Goal: Entertainment & Leisure: Consume media (video, audio)

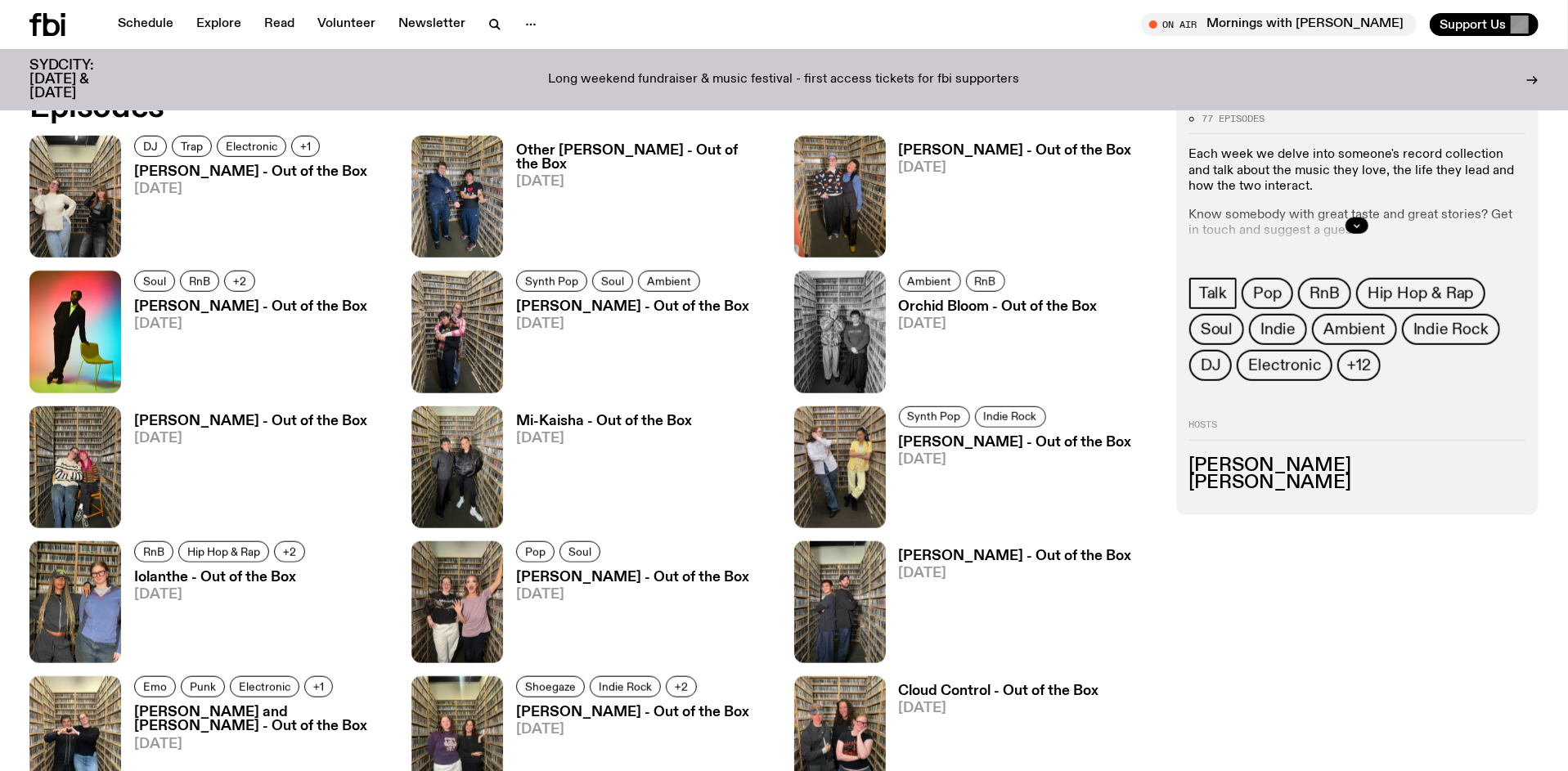
scroll to position [1027, 0]
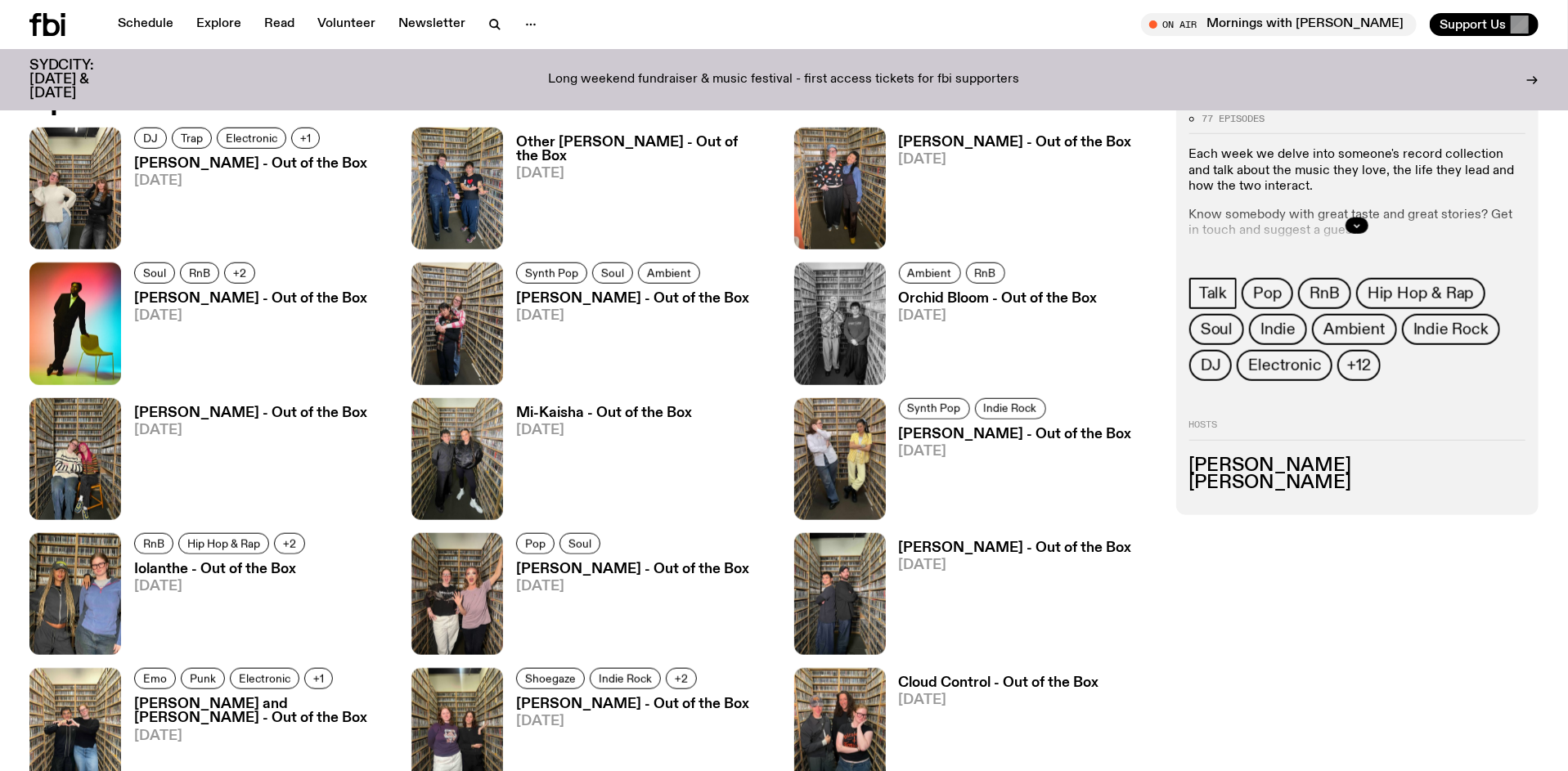
click at [291, 195] on link "[PERSON_NAME] - Out of the Box [DATE]" at bounding box center [245, 202] width 246 height 92
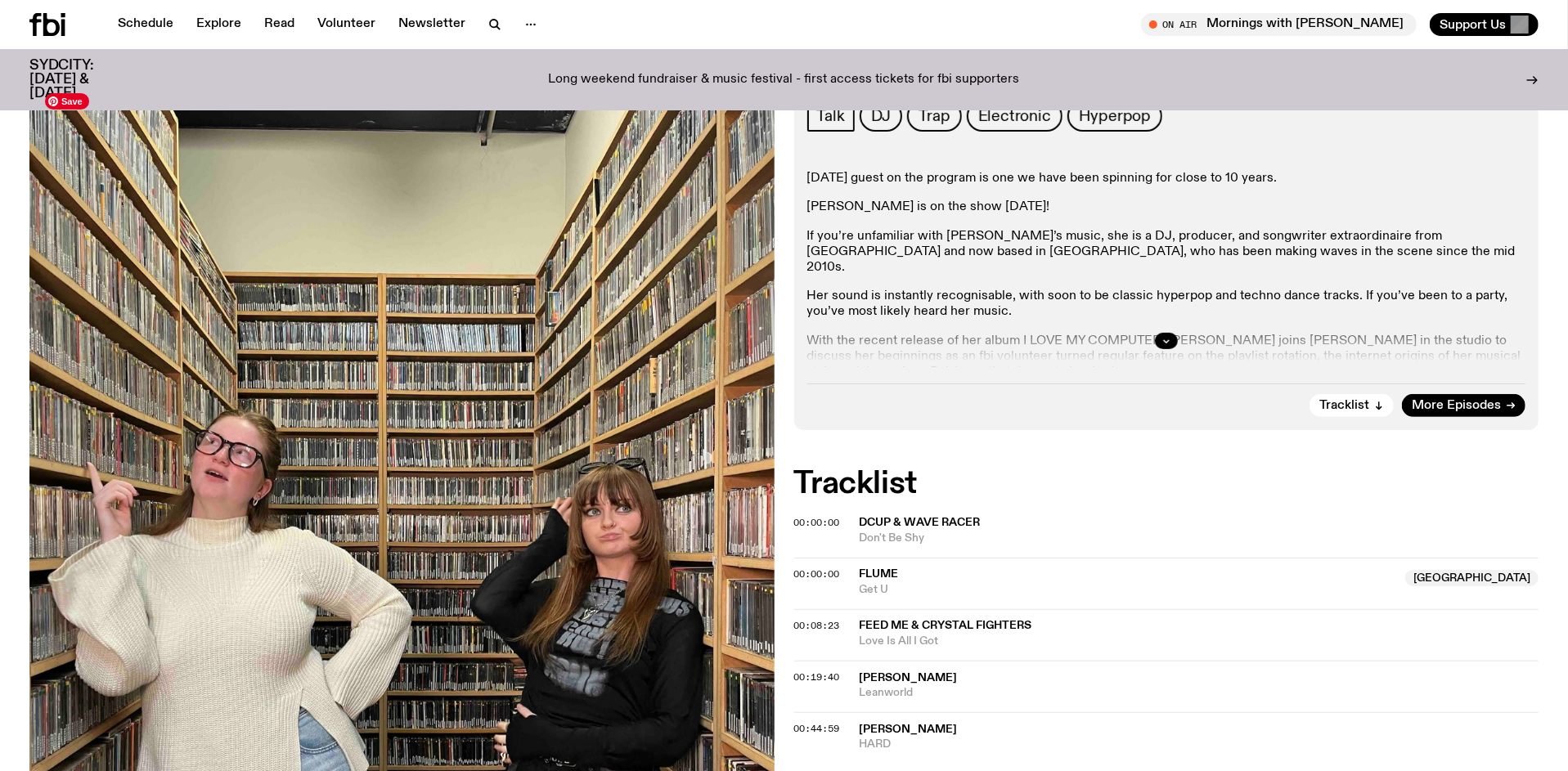
scroll to position [266, 0]
click at [1161, 347] on icon "button" at bounding box center [1166, 341] width 10 height 10
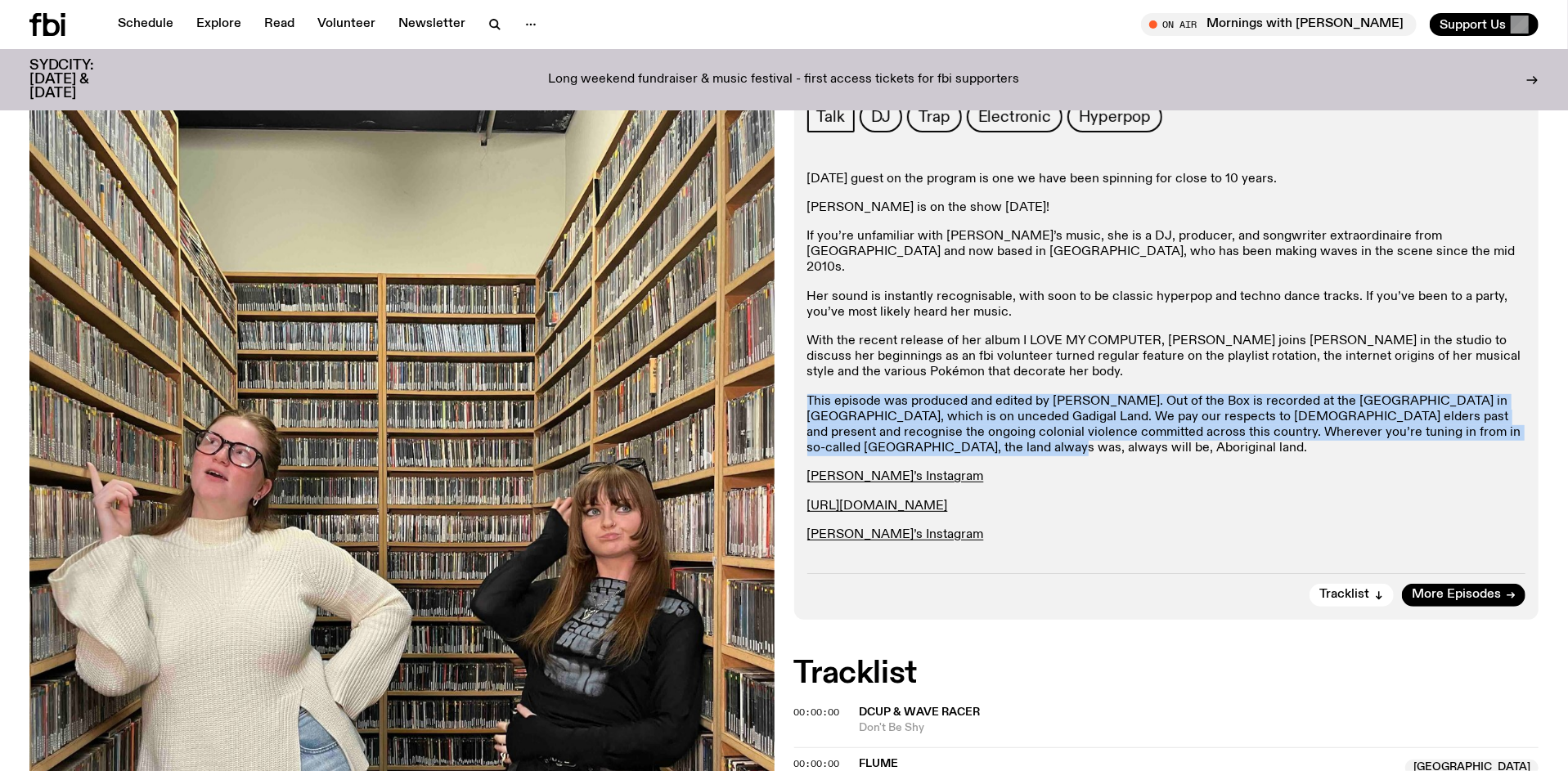
drag, startPoint x: 815, startPoint y: 423, endPoint x: 971, endPoint y: 474, distance: 164.1
click at [971, 458] on p "This episode was produced and edited by [PERSON_NAME]. Out of the Box is record…" at bounding box center [1166, 426] width 719 height 63
copy p "This episode was produced and edited by [PERSON_NAME]. Out of the Box is record…"
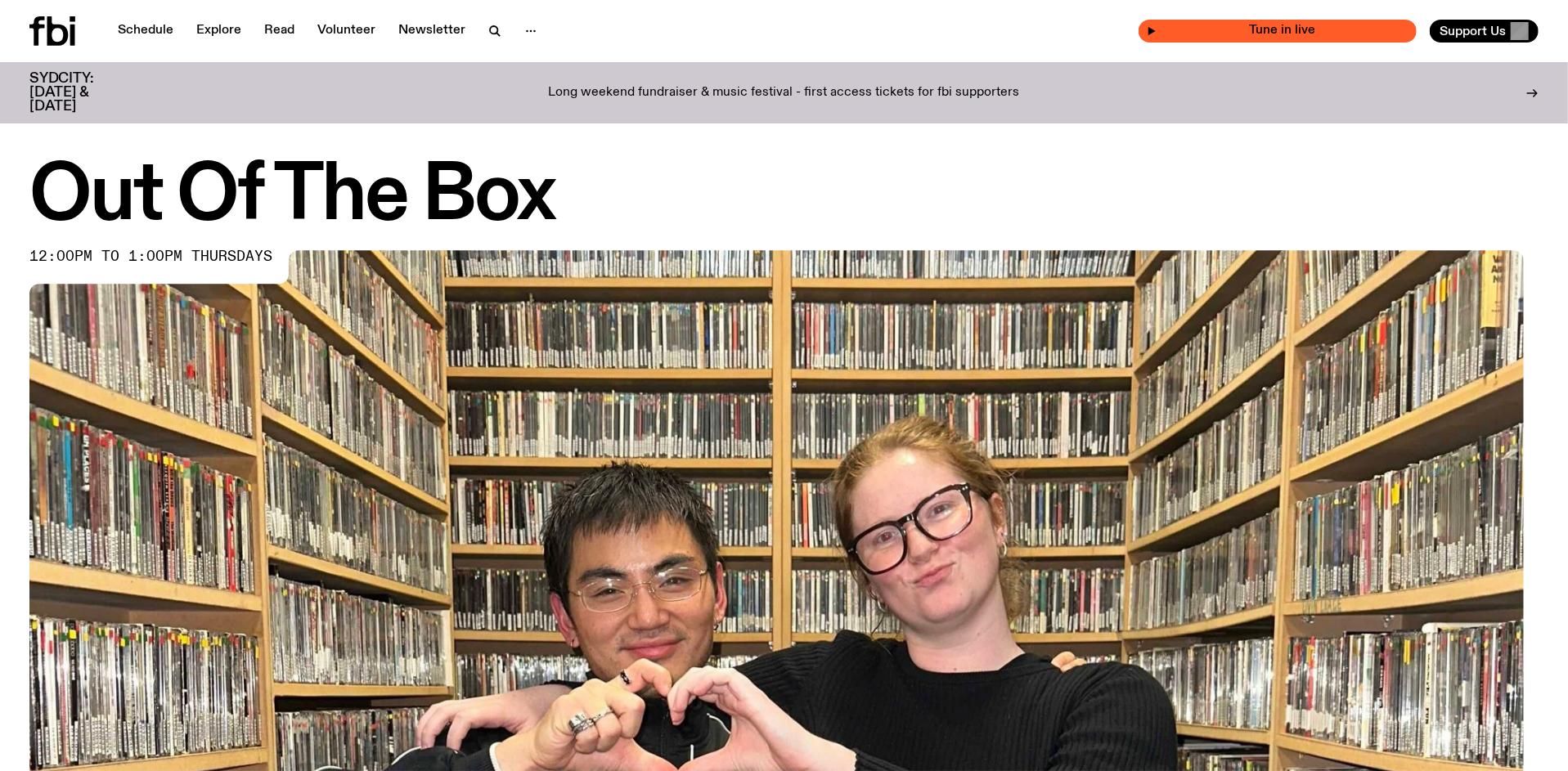
click at [1274, 37] on span "Tune in live" at bounding box center [1282, 31] width 252 height 12
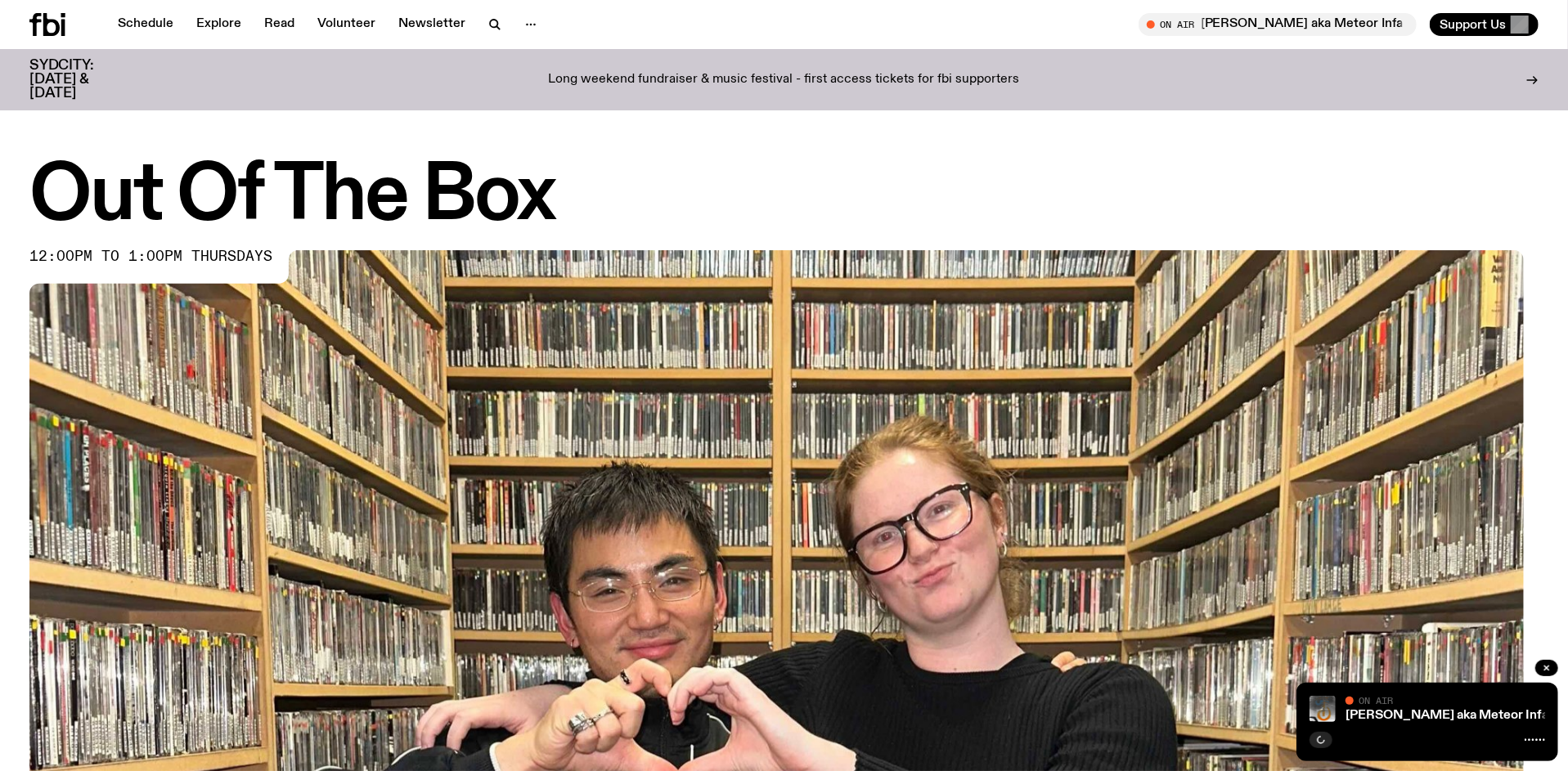
scroll to position [79, 0]
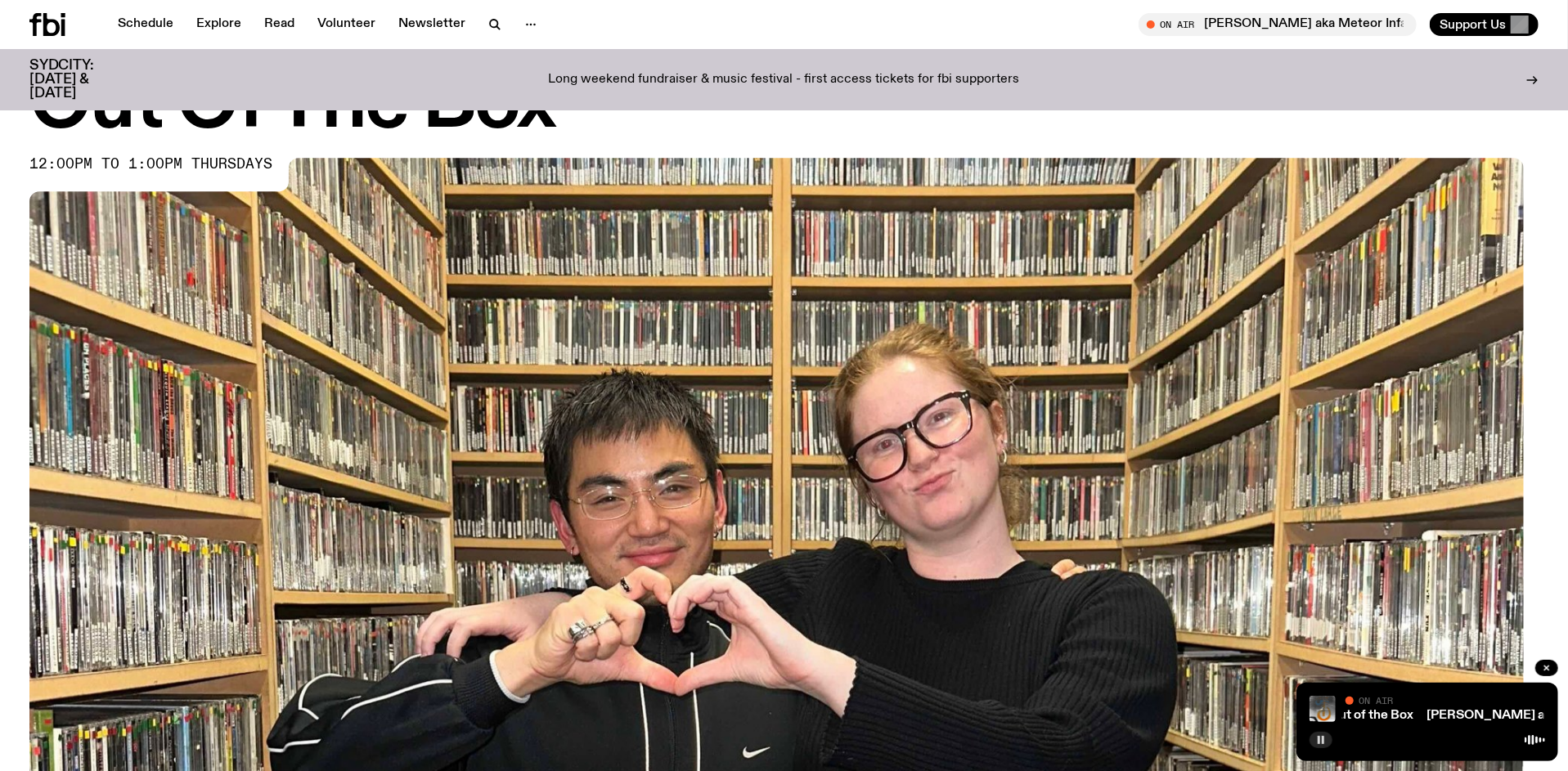
click at [1322, 736] on rect "button" at bounding box center [1323, 739] width 3 height 8
click at [1421, 709] on link "Liam Keenan aka Meteor Infant - Out of the Box" at bounding box center [1553, 716] width 309 height 13
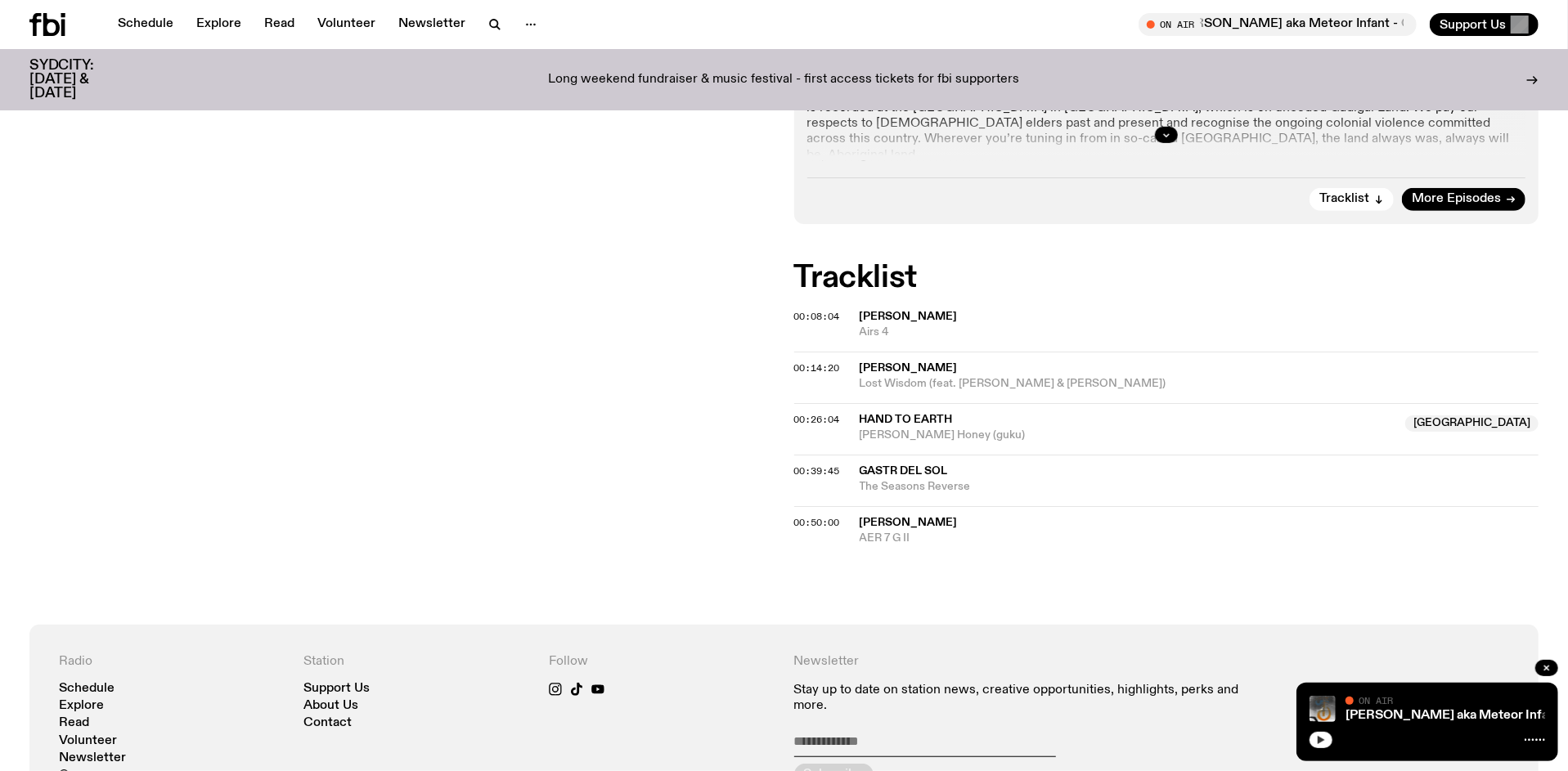
scroll to position [550, 0]
